Goal: Entertainment & Leisure: Consume media (video, audio)

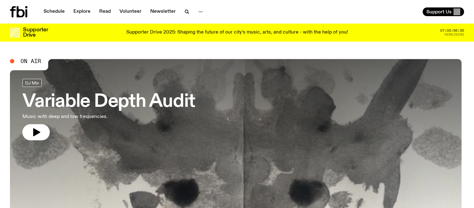
click at [142, 108] on h3 "Variable Depth Audit" at bounding box center [108, 101] width 173 height 17
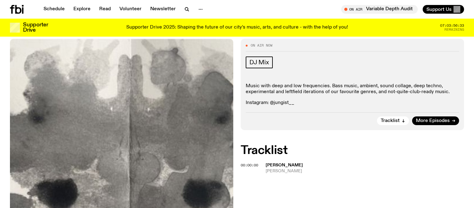
scroll to position [81, 0]
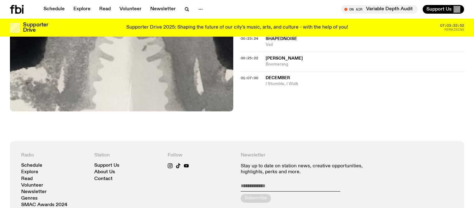
scroll to position [305, 0]
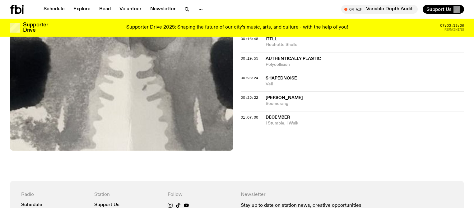
scroll to position [265, 0]
